Goal: Navigation & Orientation: Find specific page/section

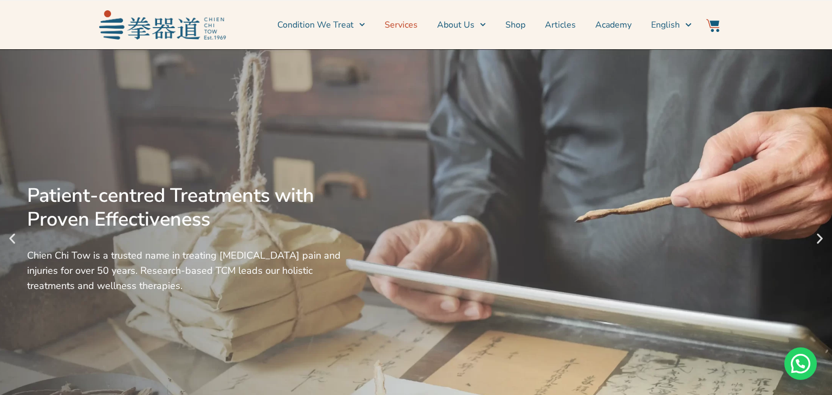
click at [415, 26] on link "Services" at bounding box center [401, 24] width 33 height 27
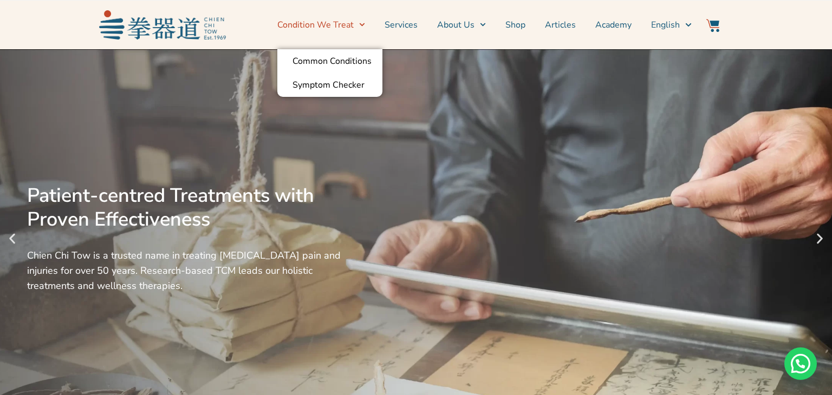
click at [365, 27] on icon "Menu" at bounding box center [362, 25] width 6 height 6
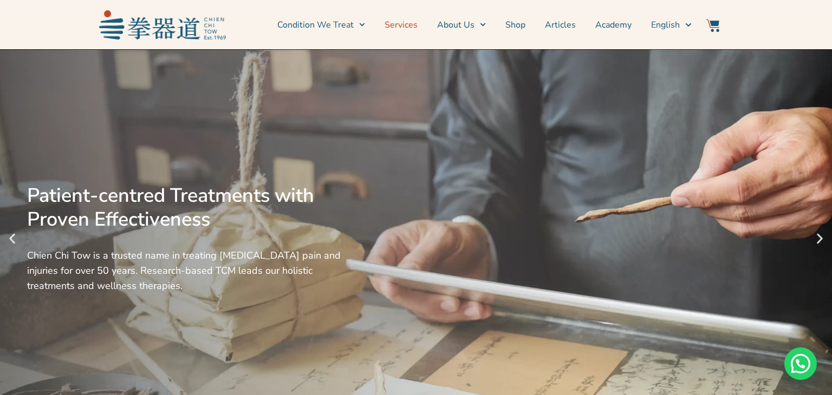
click at [409, 24] on link "Services" at bounding box center [401, 24] width 33 height 27
click at [397, 28] on link "Services" at bounding box center [401, 24] width 33 height 27
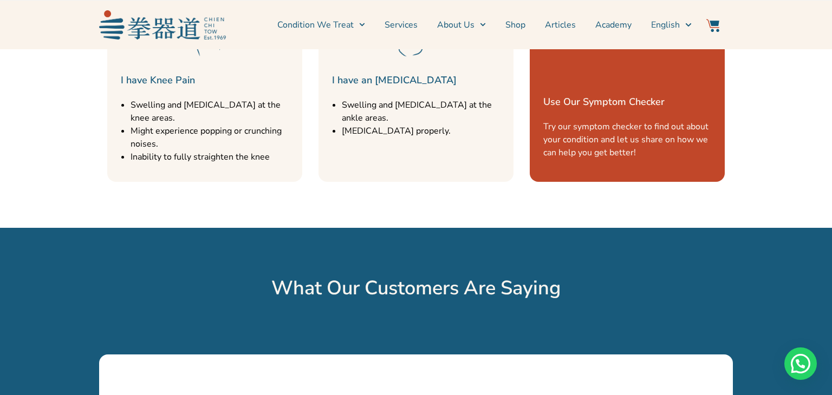
scroll to position [1562, 0]
